Goal: Transaction & Acquisition: Purchase product/service

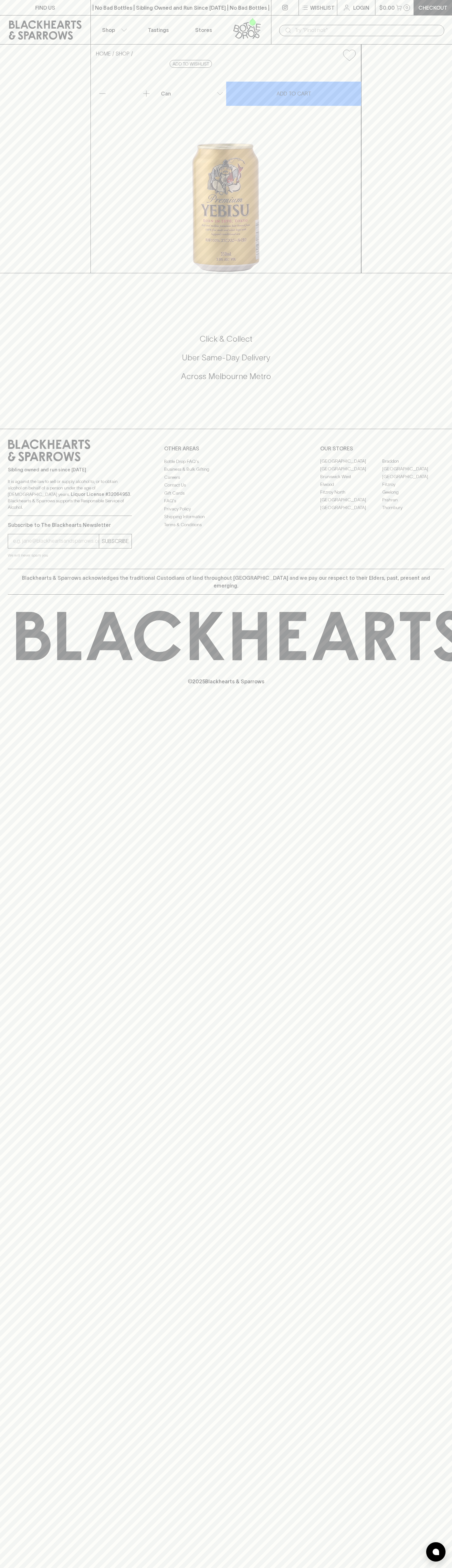
click at [438, 19] on div "​" at bounding box center [361, 30] width 181 height 29
click at [445, 273] on div "HOME SHOP Yebisu Premium Lager $5.00 Add to wishlist 10% discount when purchasi…" at bounding box center [226, 159] width 452 height 229
click at [297, 1567] on html "FIND US | No Bad Bottles | Sibling Owned and Run Since 2006 | No Bad Bottles | …" at bounding box center [226, 784] width 452 height 1568
click at [1, 908] on div "FIND US | No Bad Bottles | Sibling Owned and Run Since 2006 | No Bad Bottles | …" at bounding box center [226, 784] width 452 height 1568
